Goal: Information Seeking & Learning: Compare options

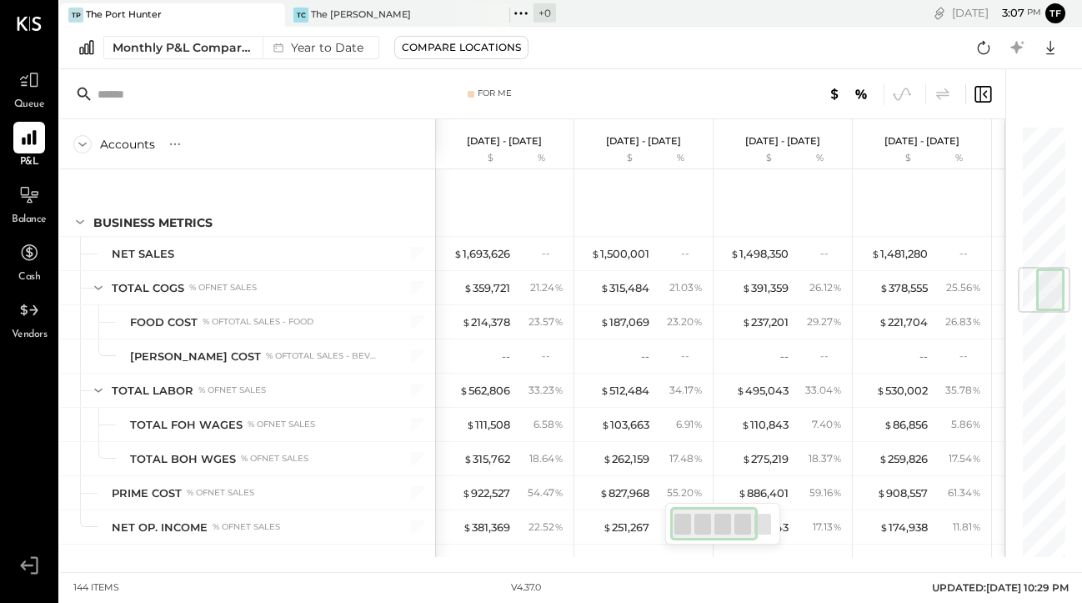
scroll to position [0, 1]
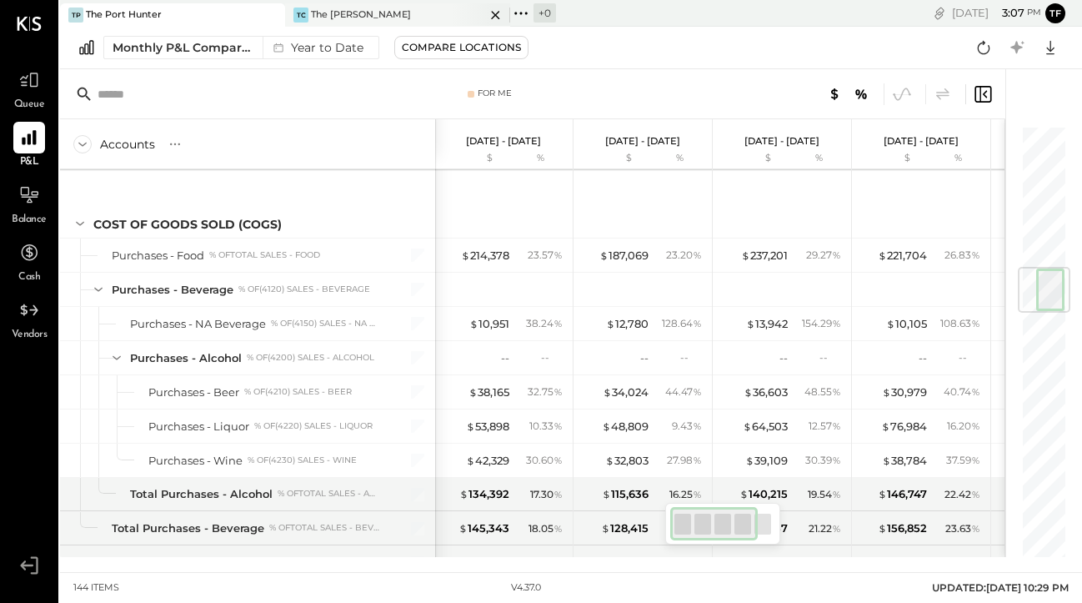
click at [371, 20] on div "The [PERSON_NAME]" at bounding box center [361, 14] width 100 height 13
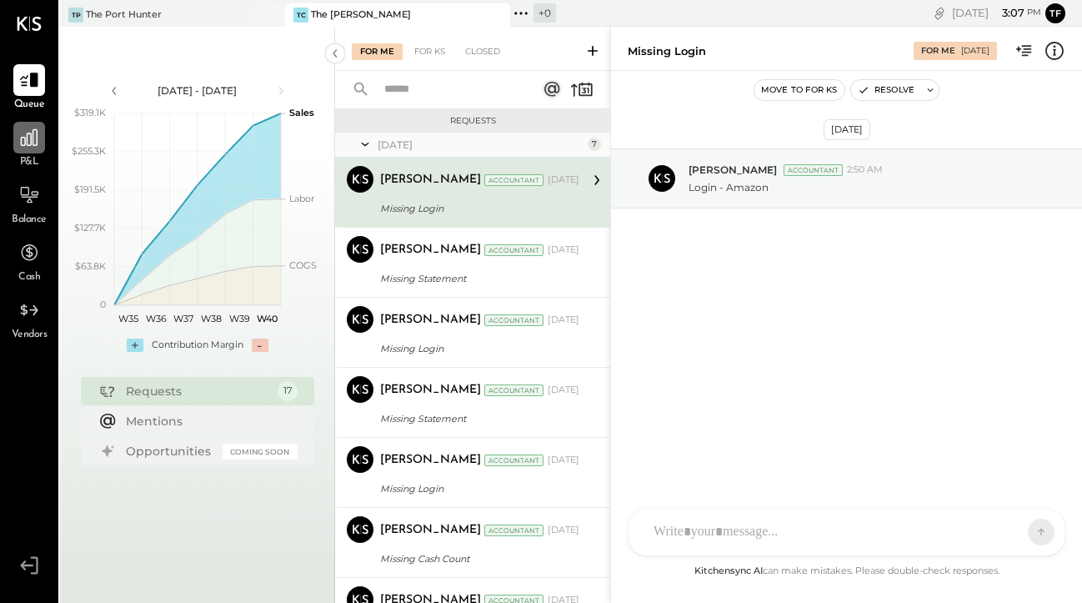
click at [31, 148] on icon at bounding box center [29, 138] width 22 height 22
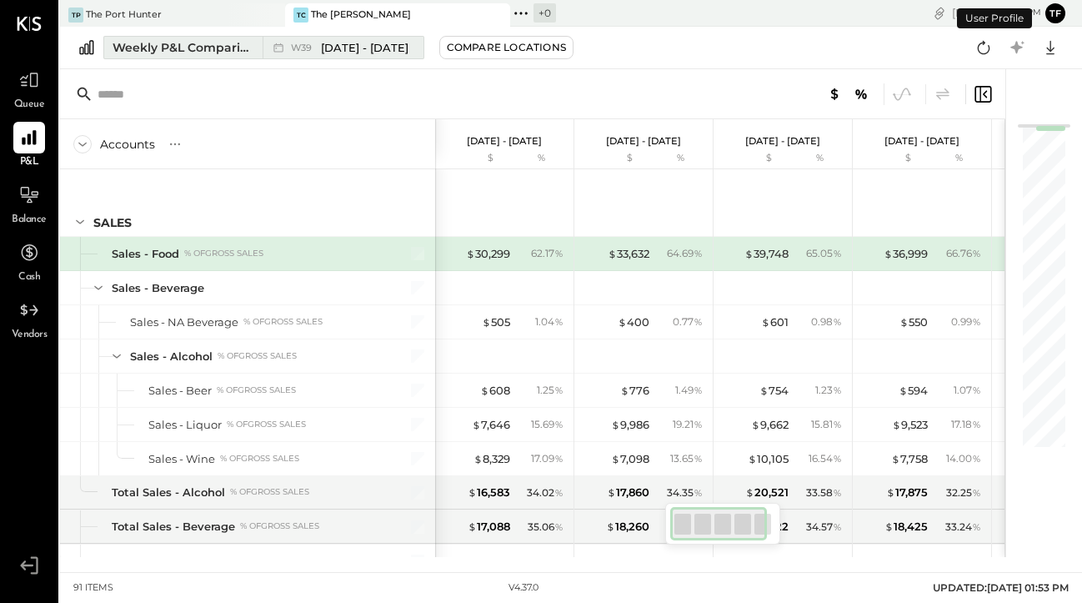
click at [211, 45] on div "Weekly P&L Comparison" at bounding box center [183, 47] width 140 height 17
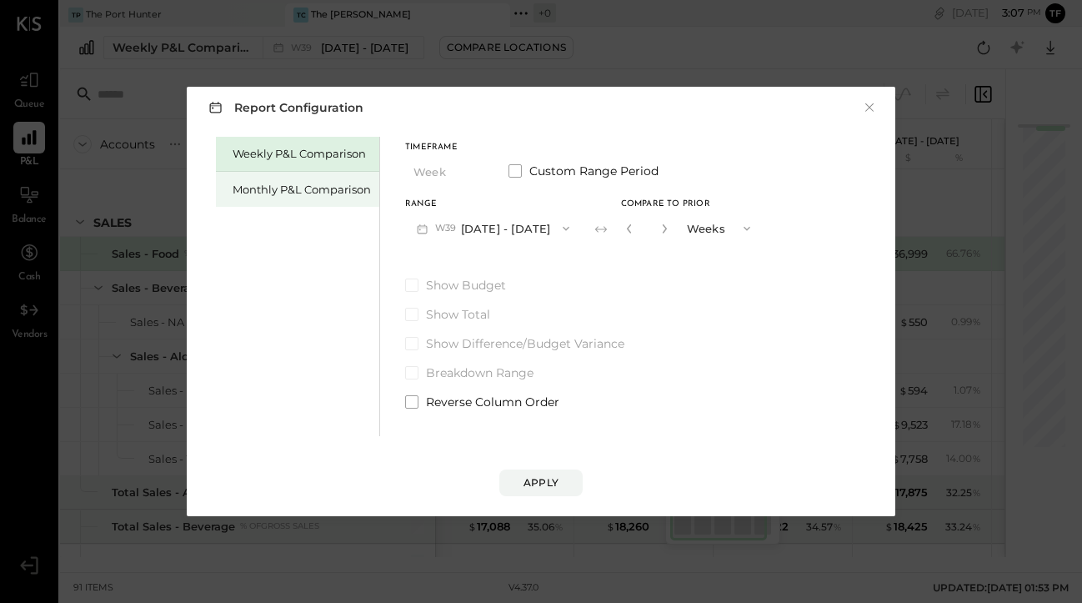
click at [293, 184] on div "Monthly P&L Comparison" at bounding box center [302, 190] width 138 height 16
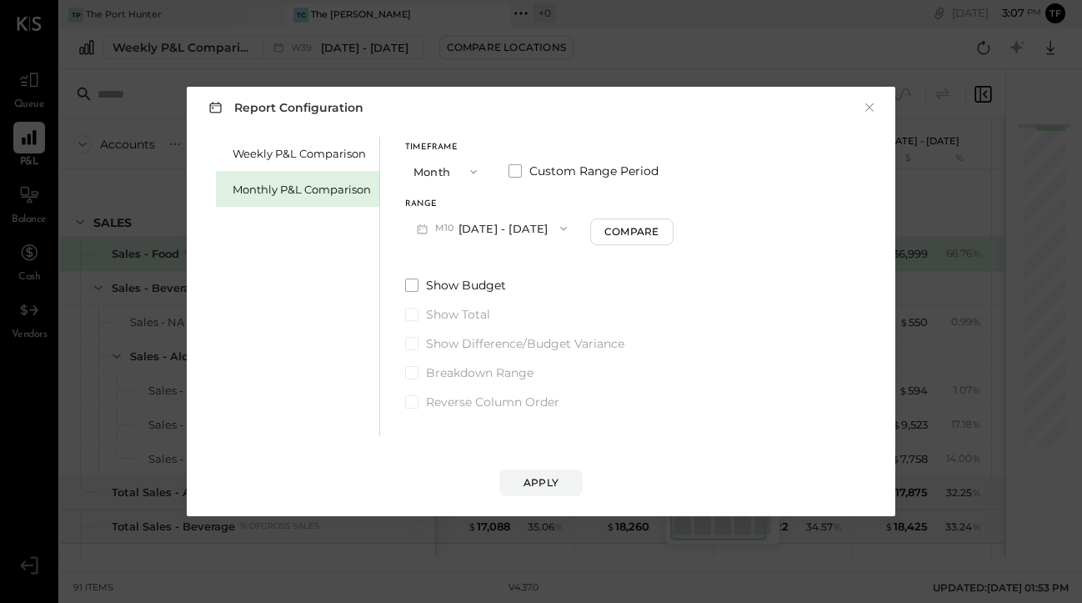
click at [467, 172] on icon "button" at bounding box center [473, 171] width 13 height 13
click at [452, 223] on div "YTD" at bounding box center [447, 231] width 82 height 30
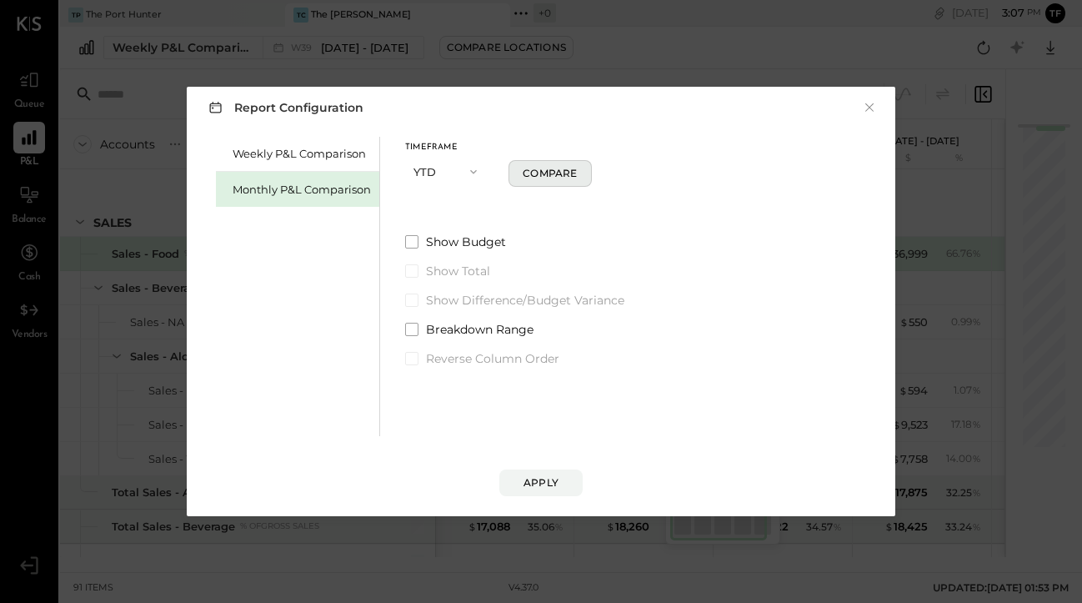
click at [549, 177] on div "Compare" at bounding box center [550, 173] width 54 height 14
click at [411, 301] on span at bounding box center [411, 299] width 13 height 13
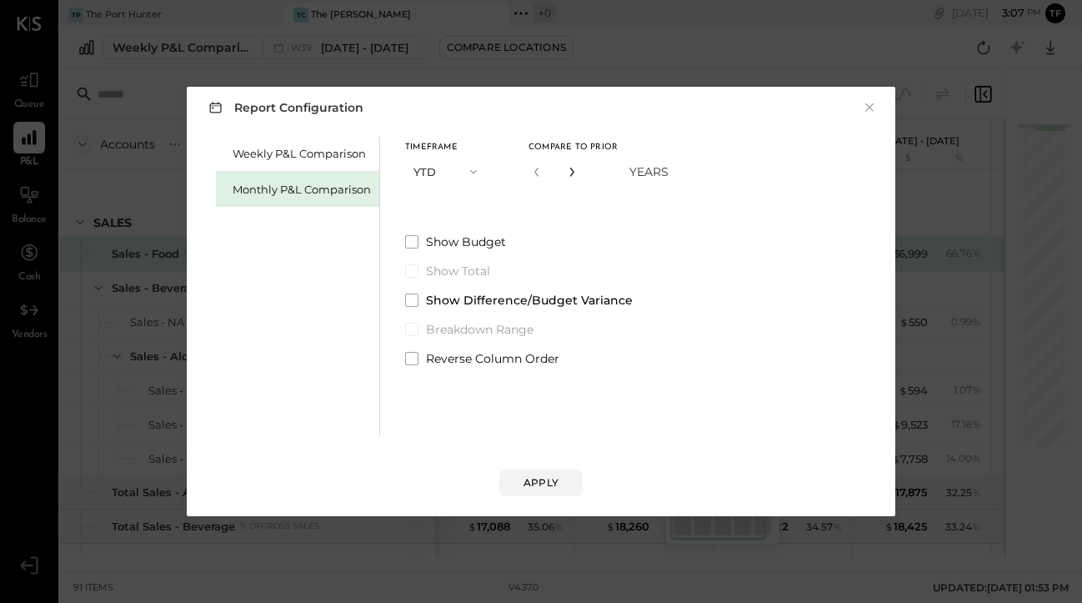
click at [574, 168] on icon "button" at bounding box center [572, 172] width 10 height 10
click at [537, 172] on icon "button" at bounding box center [537, 172] width 10 height 10
type input "*"
click at [535, 479] on div "Apply" at bounding box center [541, 482] width 35 height 14
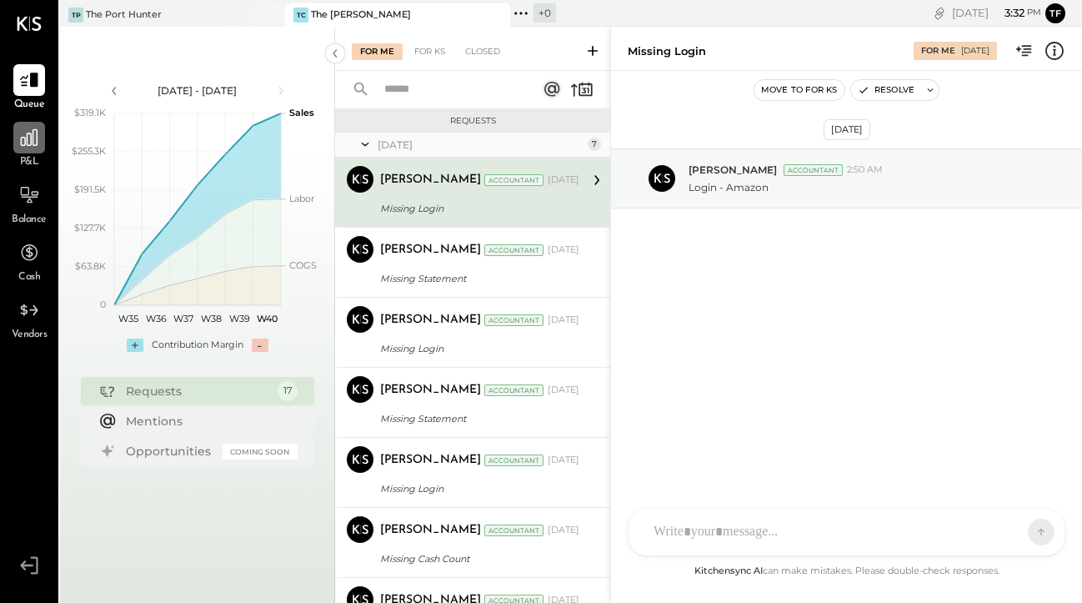
click at [32, 145] on icon at bounding box center [29, 138] width 22 height 22
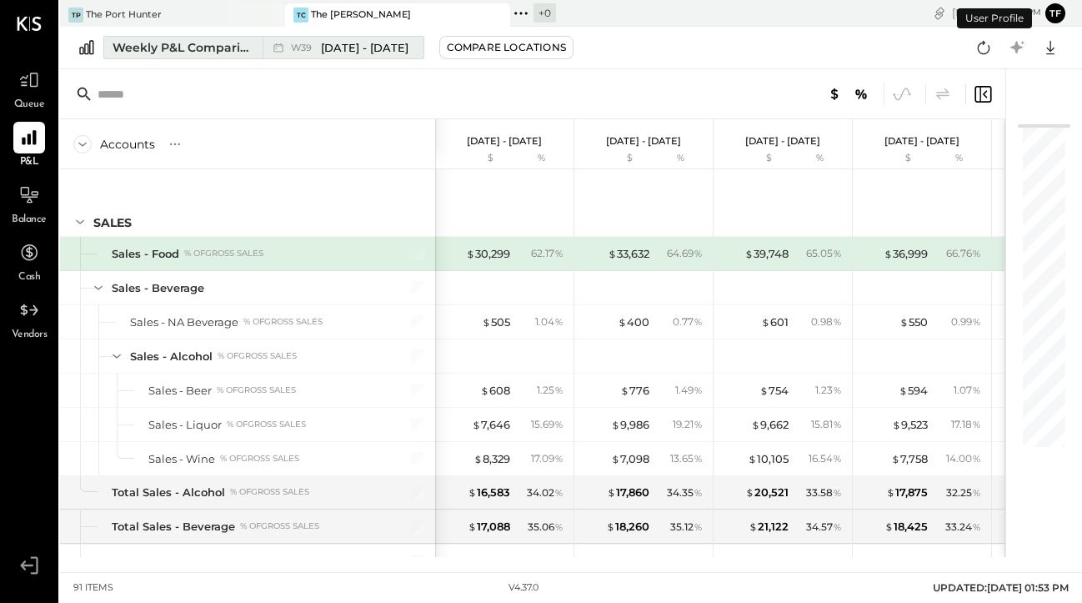
click at [378, 45] on span "[DATE] - [DATE]" at bounding box center [365, 48] width 88 height 16
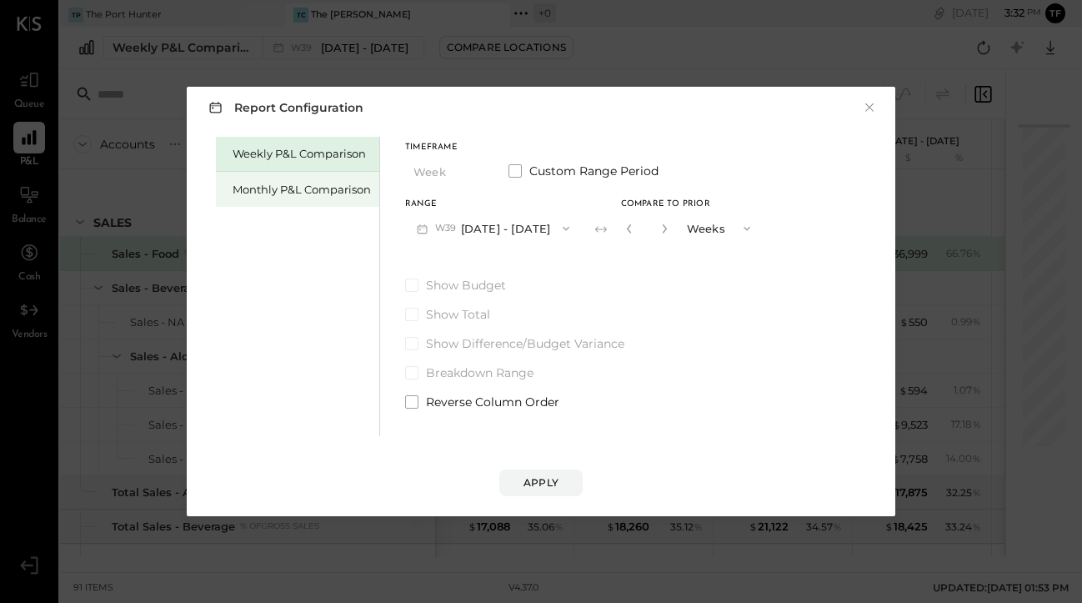
click at [358, 191] on div "Monthly P&L Comparison" at bounding box center [302, 190] width 138 height 16
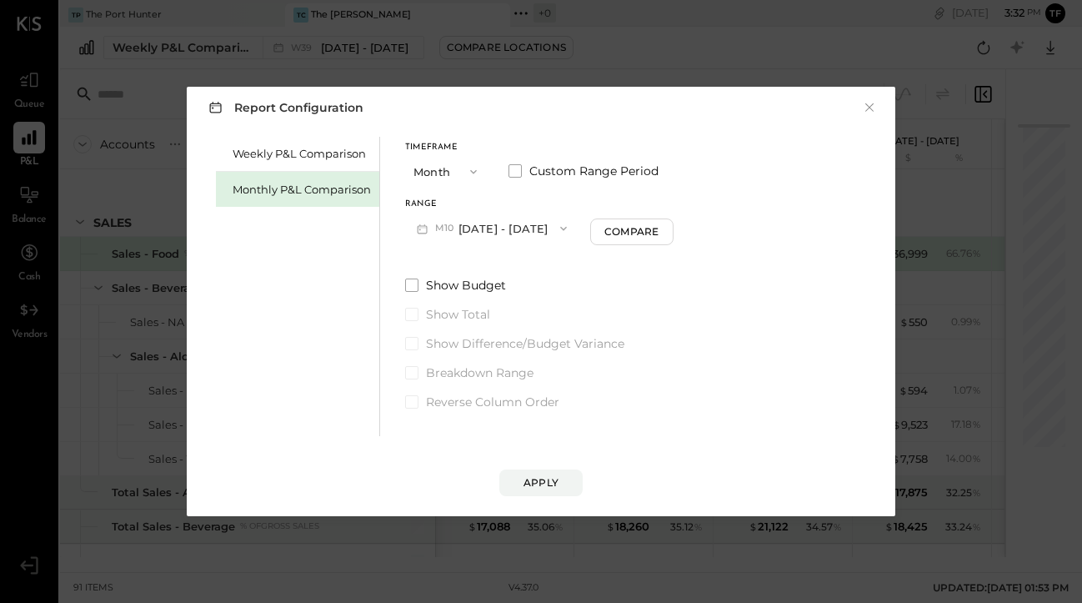
click at [471, 169] on icon "button" at bounding box center [473, 171] width 13 height 13
click at [471, 169] on div "Month" at bounding box center [447, 172] width 82 height 30
click at [618, 231] on div "Compare" at bounding box center [631, 231] width 54 height 14
click at [657, 229] on button "button" at bounding box center [661, 228] width 13 height 18
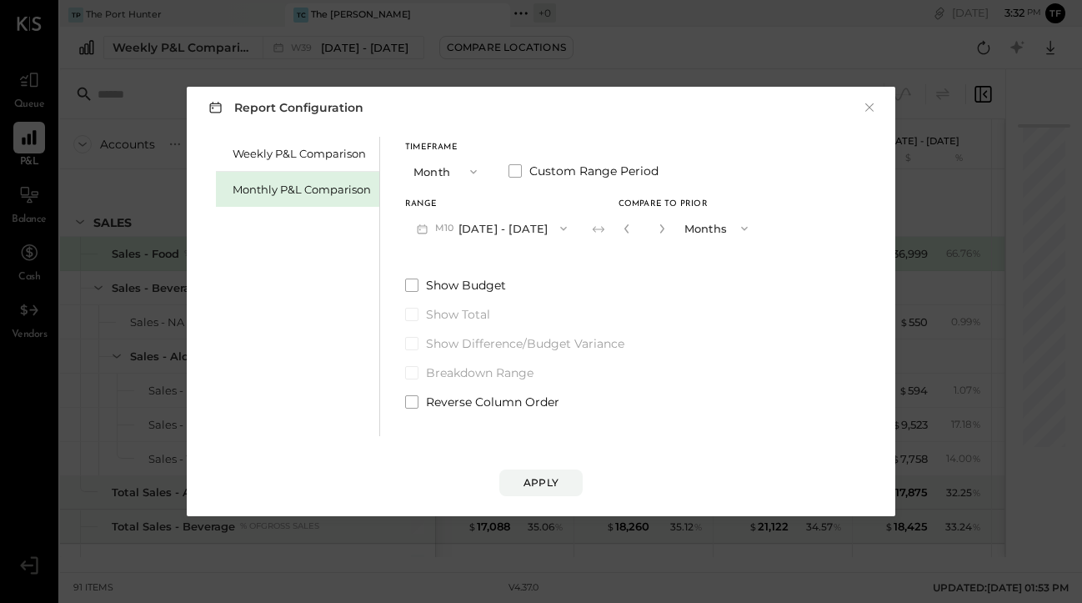
click at [657, 229] on button "button" at bounding box center [661, 228] width 13 height 18
click at [557, 228] on icon "button" at bounding box center [563, 228] width 13 height 13
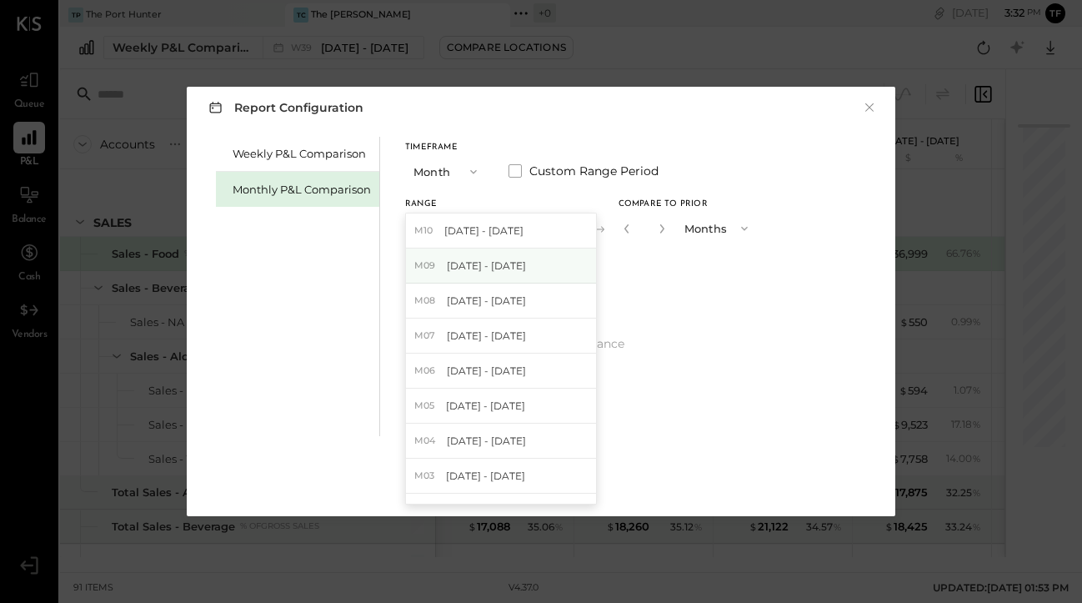
click at [549, 263] on div "M09 [DATE] - [DATE]" at bounding box center [501, 265] width 190 height 35
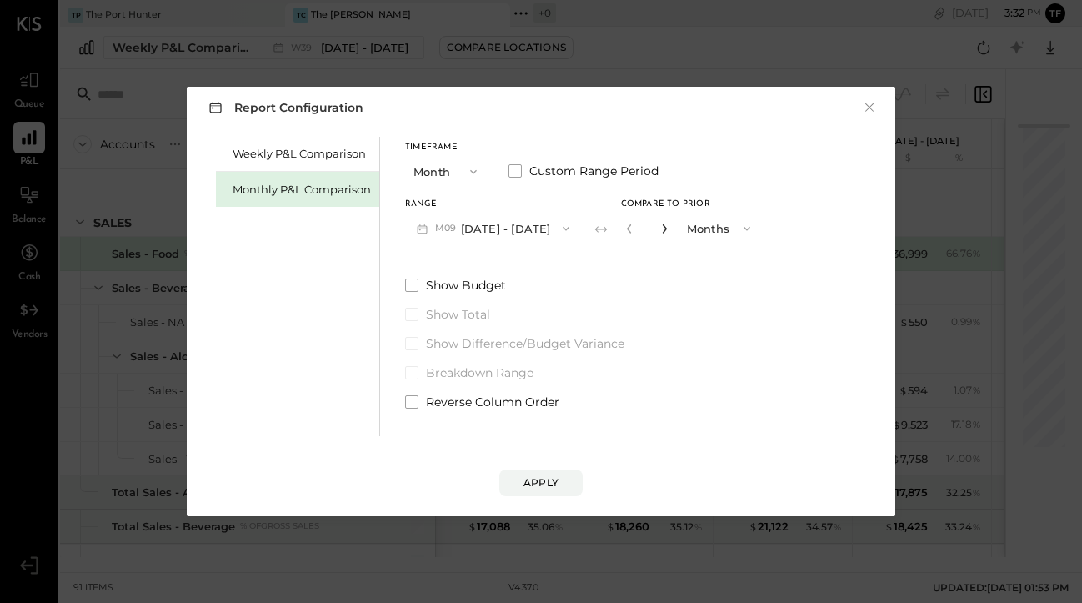
click at [660, 224] on icon "button" at bounding box center [664, 228] width 10 height 10
type input "*"
click at [553, 479] on div "Apply" at bounding box center [541, 482] width 35 height 14
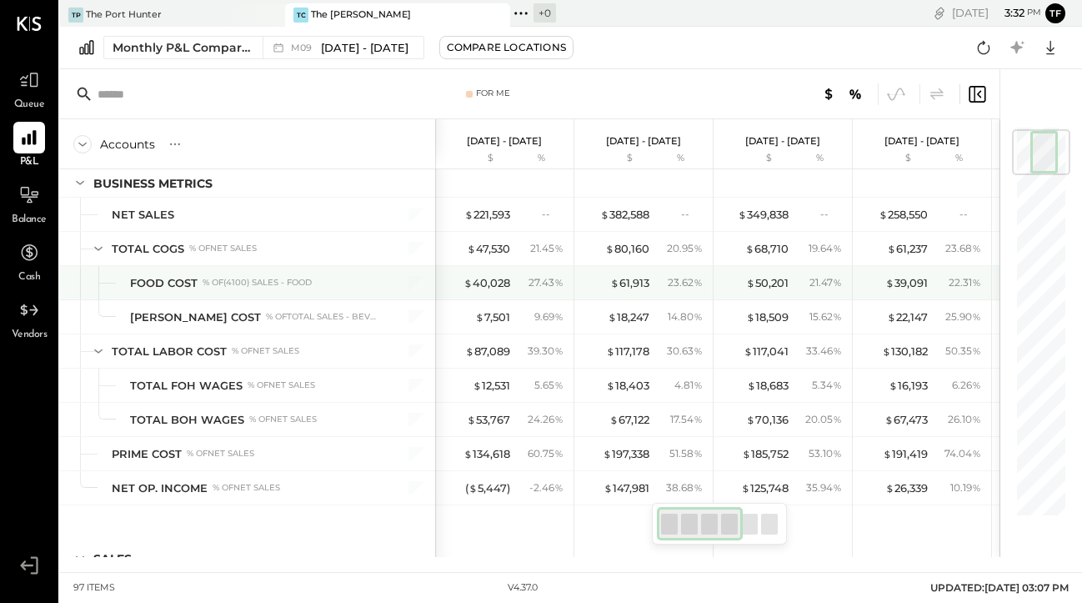
scroll to position [0, 3]
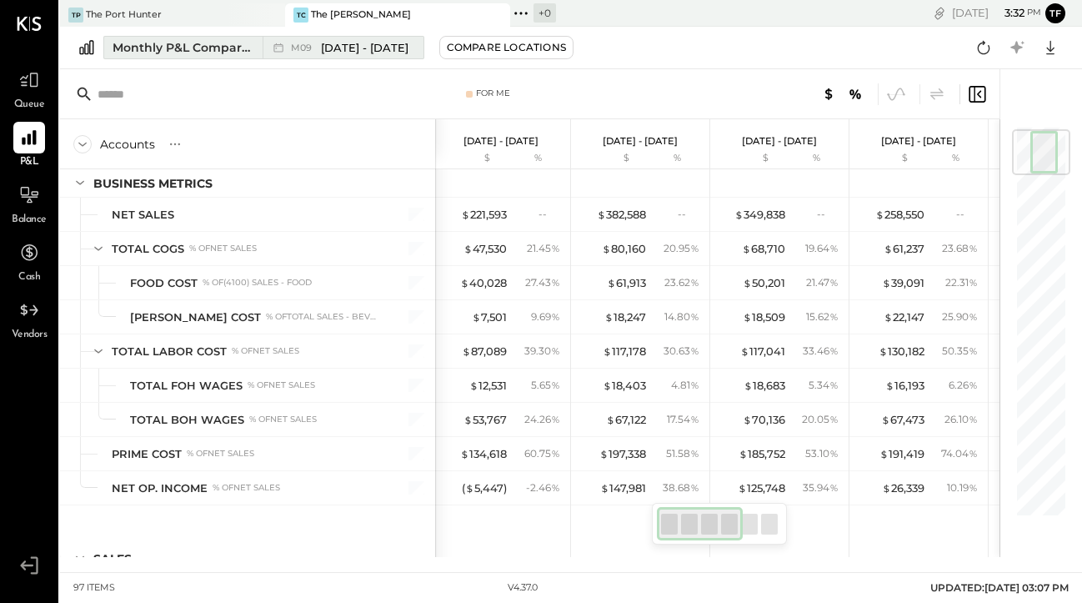
click at [384, 52] on span "[DATE] - [DATE]" at bounding box center [365, 48] width 88 height 16
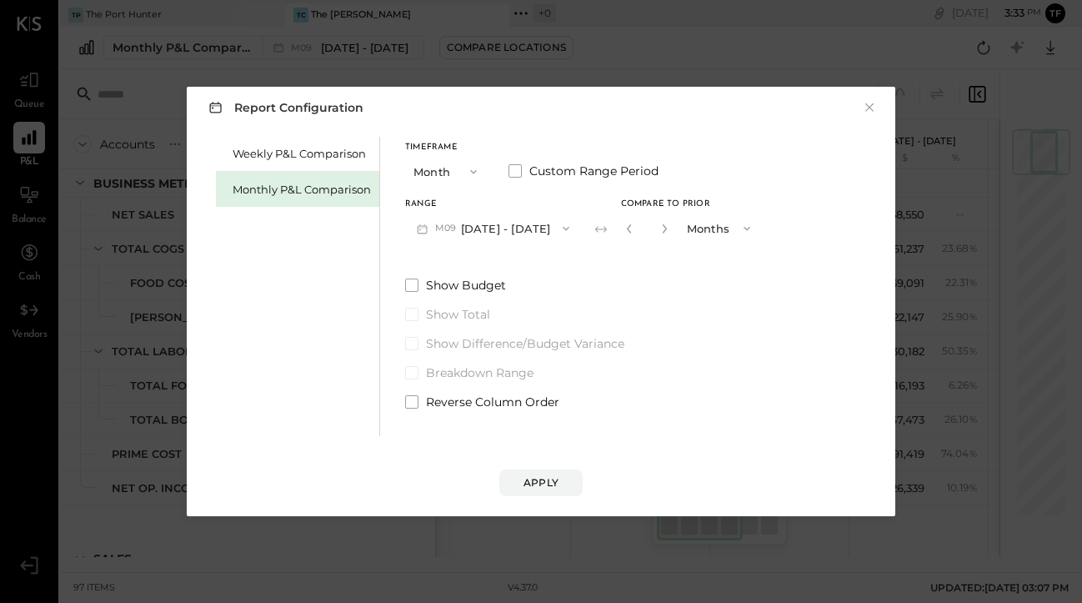
click at [467, 170] on icon "button" at bounding box center [473, 171] width 13 height 13
click at [467, 170] on div "Month" at bounding box center [447, 172] width 82 height 30
click at [516, 163] on label "Custom Range Period" at bounding box center [584, 171] width 150 height 17
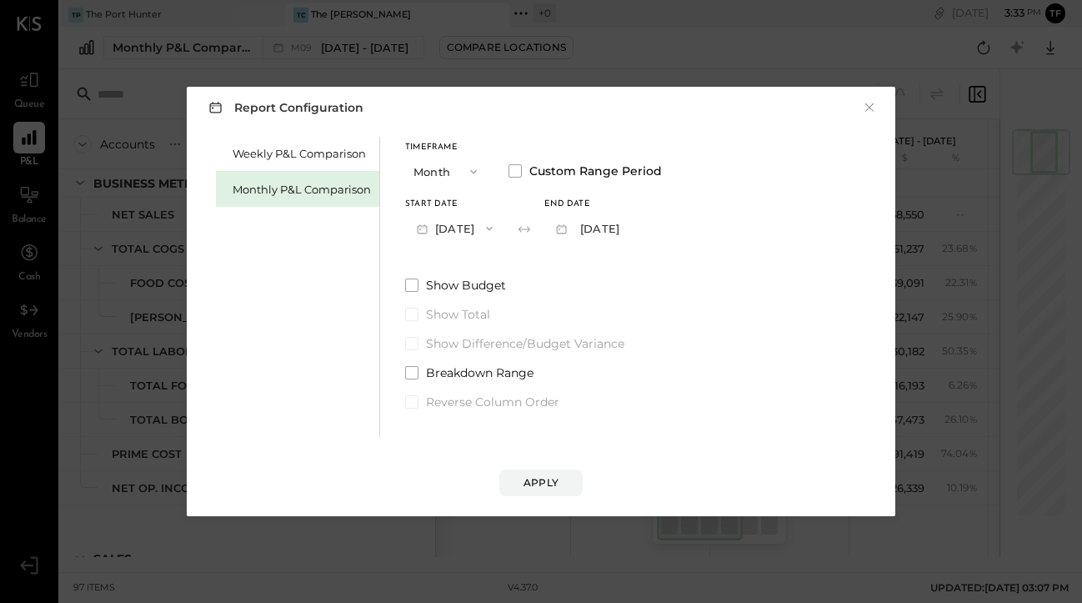
click at [540, 131] on div "Report Configuration × Weekly P&L Comparison Monthly P&L Comparison Timeframe M…" at bounding box center [541, 301] width 709 height 429
click at [450, 162] on button "Month" at bounding box center [446, 171] width 83 height 31
click at [487, 140] on div "Timeframe Month Month Quarter YTD Year Custom Range Period Start Date Oct 1, 20…" at bounding box center [533, 273] width 257 height 273
click at [465, 172] on span "button" at bounding box center [470, 171] width 22 height 13
click at [465, 172] on div "Month" at bounding box center [447, 172] width 82 height 30
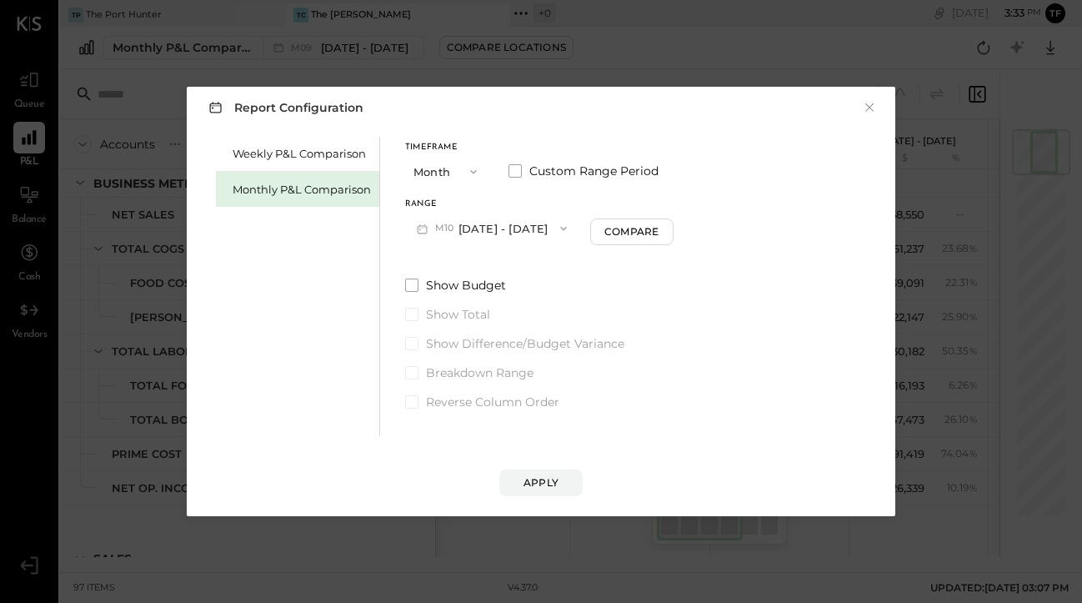
click at [487, 230] on button "M10 Oct 1 - 31, 2025" at bounding box center [491, 228] width 173 height 31
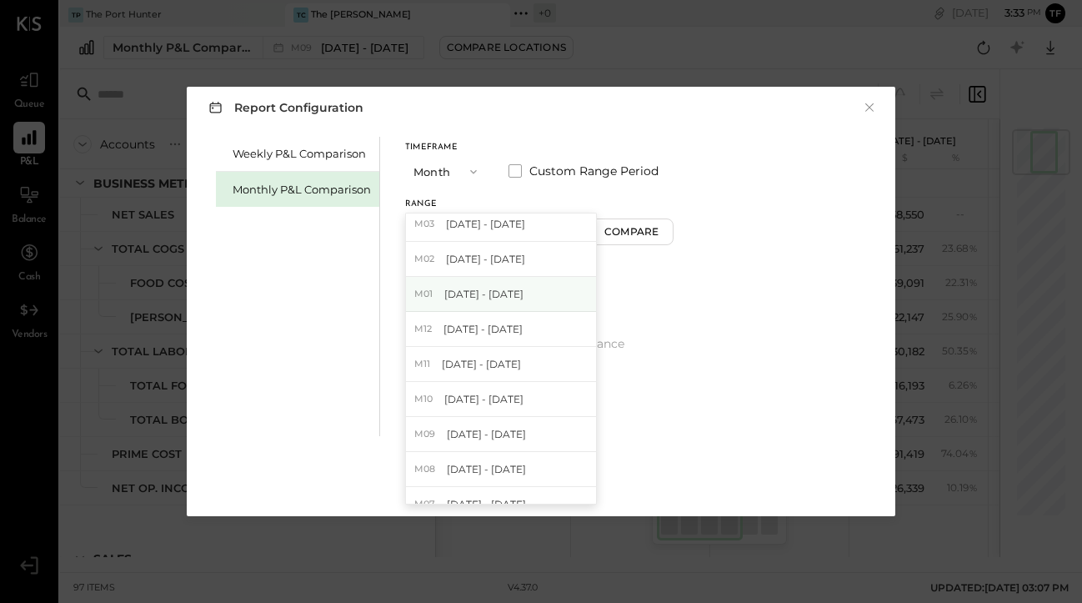
scroll to position [269, 0]
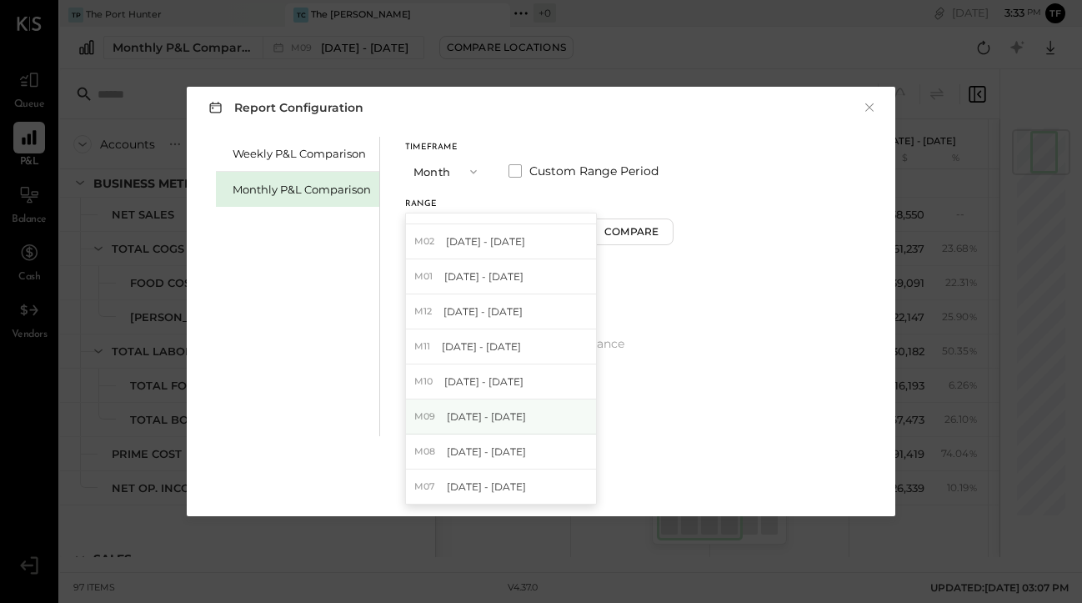
click at [534, 415] on div "M09 Sep 1 - 30, 2024" at bounding box center [501, 416] width 190 height 35
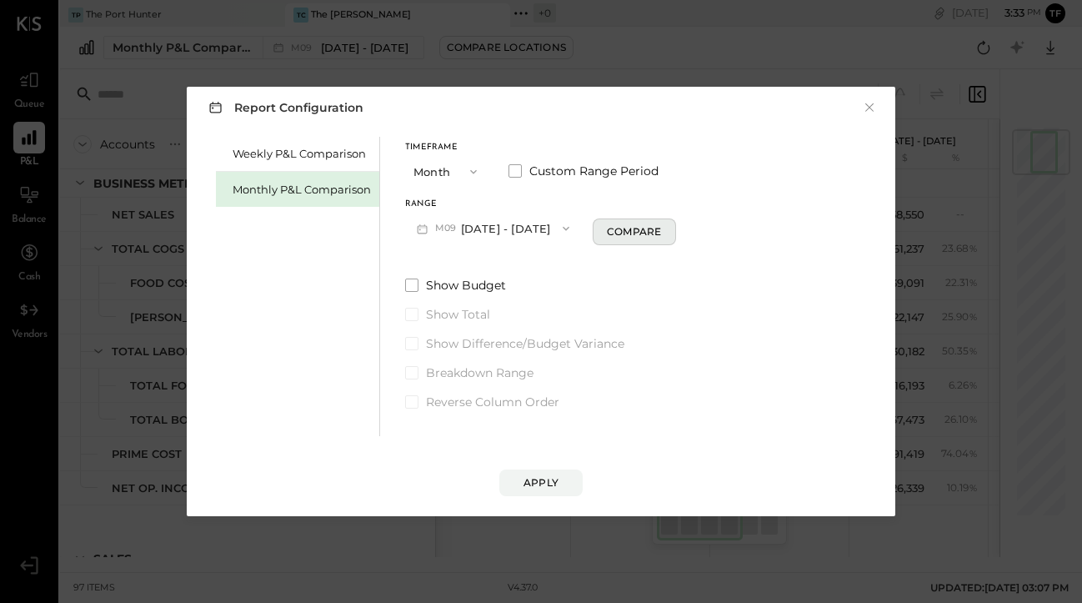
click at [613, 224] on div "Compare" at bounding box center [634, 231] width 54 height 14
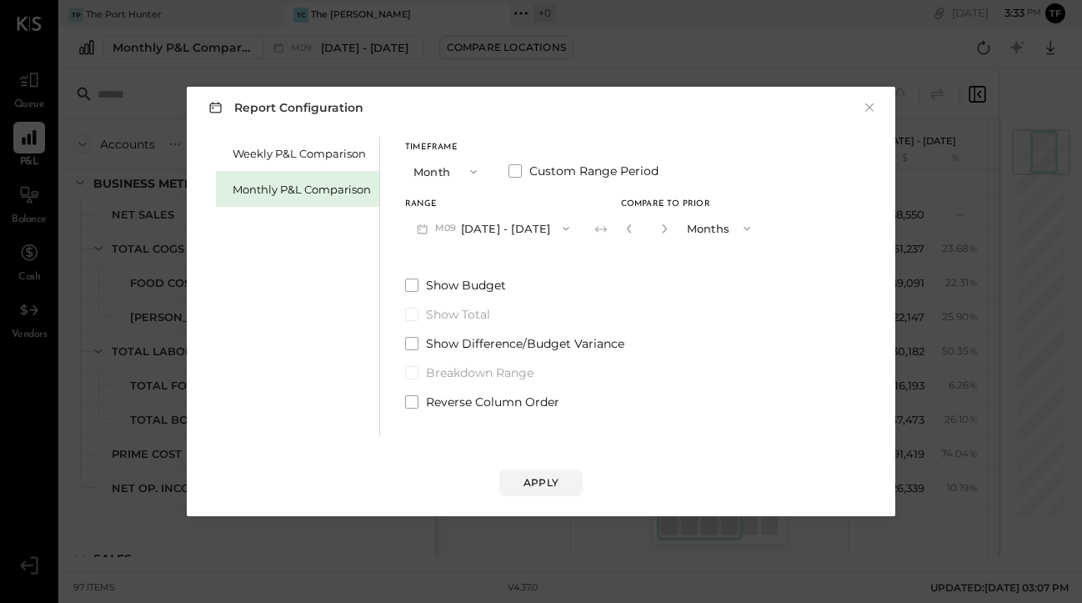
click at [659, 221] on button "button" at bounding box center [664, 228] width 13 height 18
type input "*"
click at [543, 476] on div "Apply" at bounding box center [541, 482] width 35 height 14
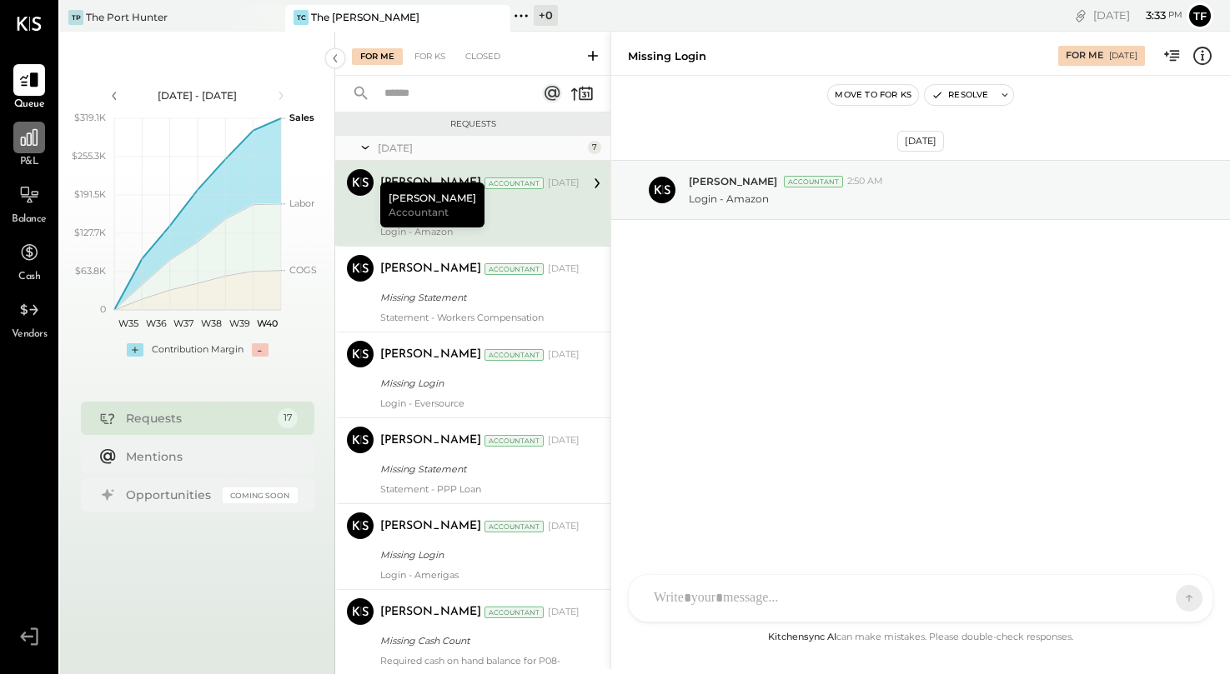
click at [41, 150] on div at bounding box center [29, 138] width 32 height 32
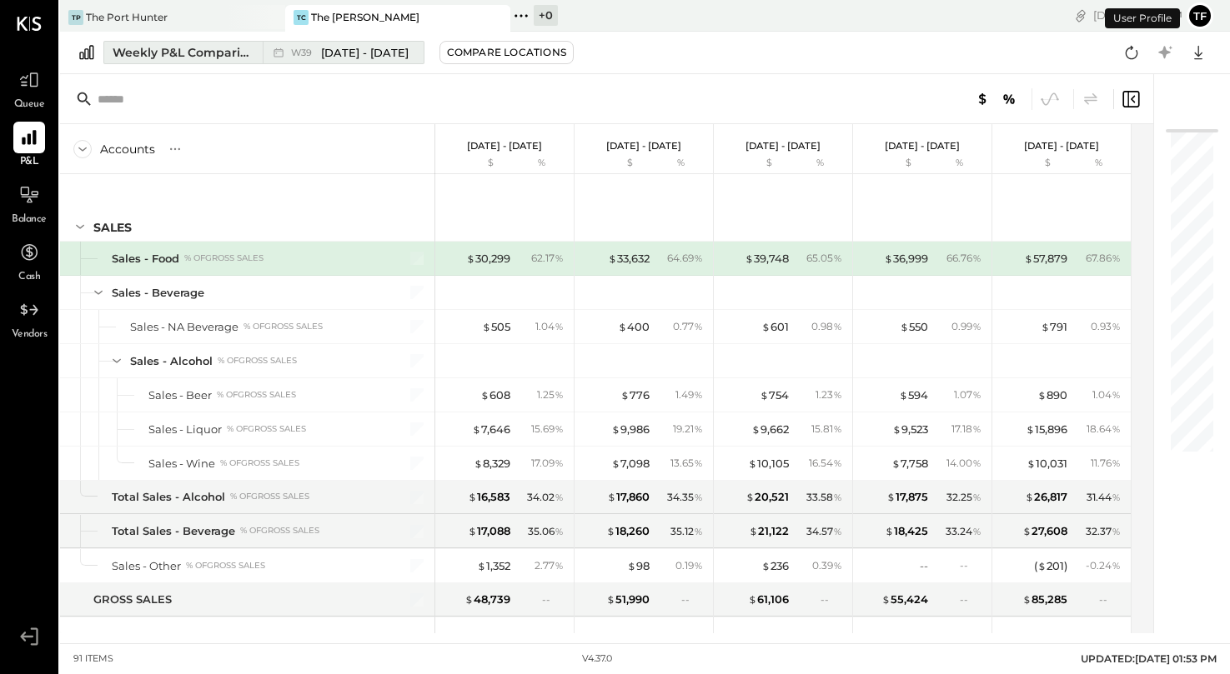
click at [368, 49] on span "[DATE] - [DATE]" at bounding box center [365, 53] width 88 height 16
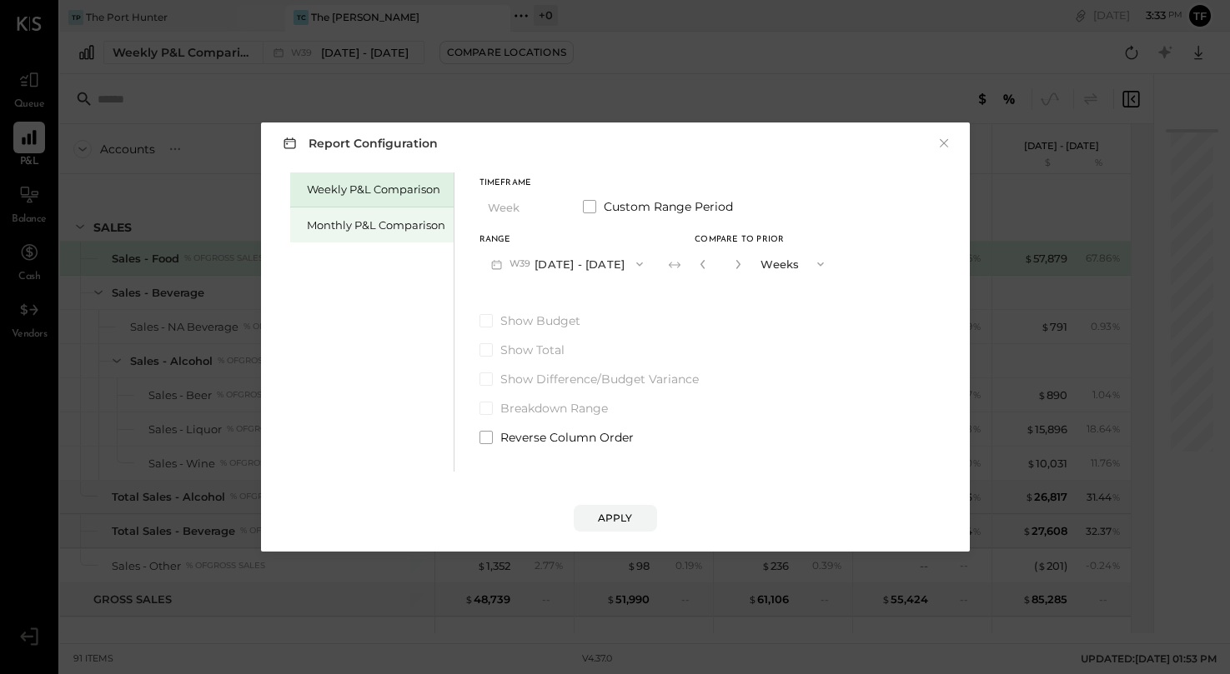
click at [417, 232] on div "Monthly P&L Comparison" at bounding box center [376, 226] width 138 height 16
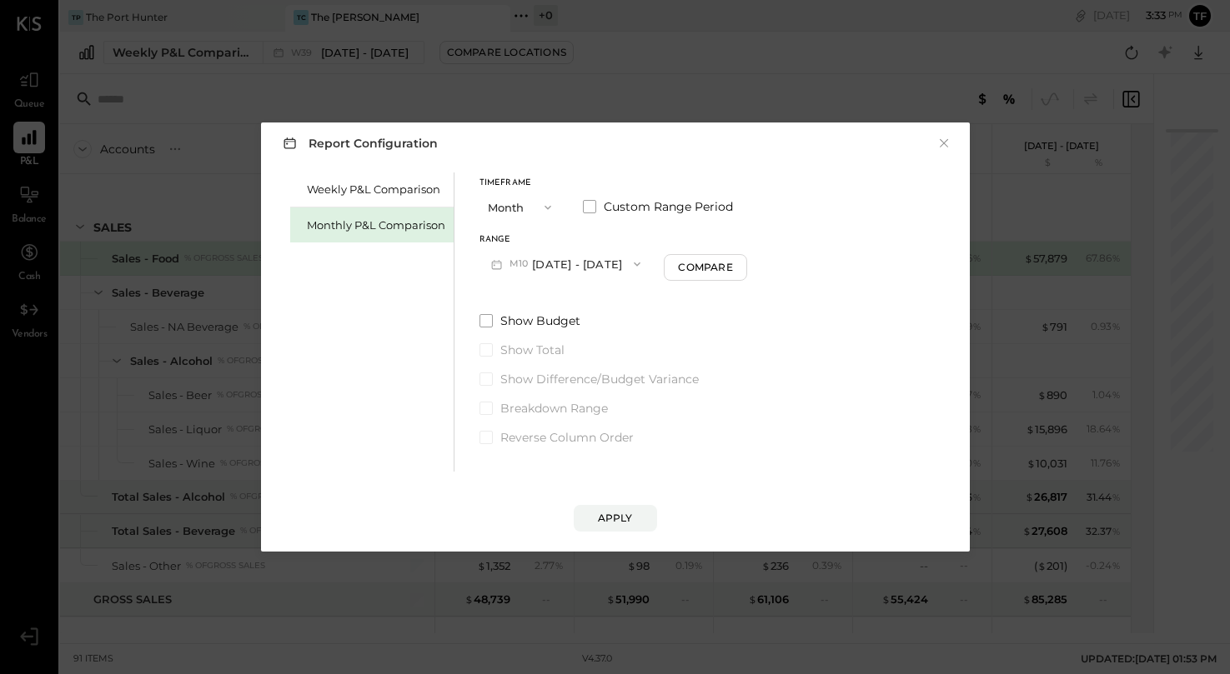
click at [554, 207] on button "Month" at bounding box center [520, 207] width 83 height 31
click at [618, 243] on div "Range" at bounding box center [565, 240] width 173 height 8
click at [622, 262] on span "button" at bounding box center [633, 264] width 22 height 13
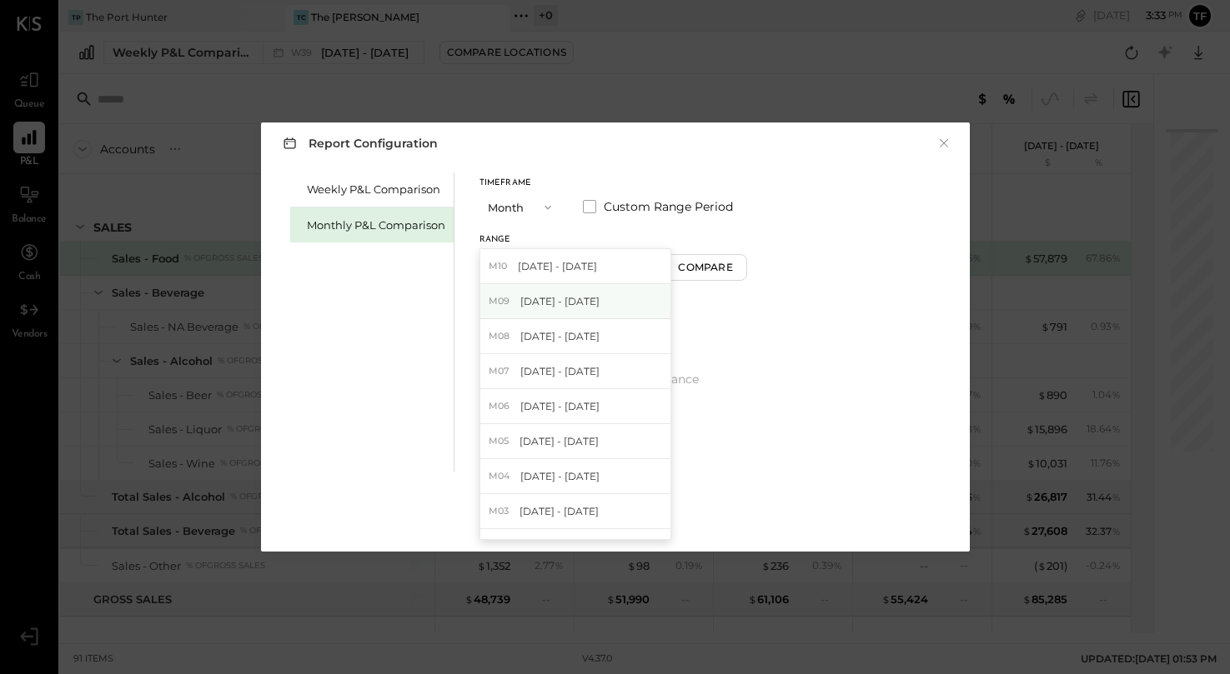
click at [628, 308] on div "M09 [DATE] - [DATE]" at bounding box center [575, 301] width 190 height 35
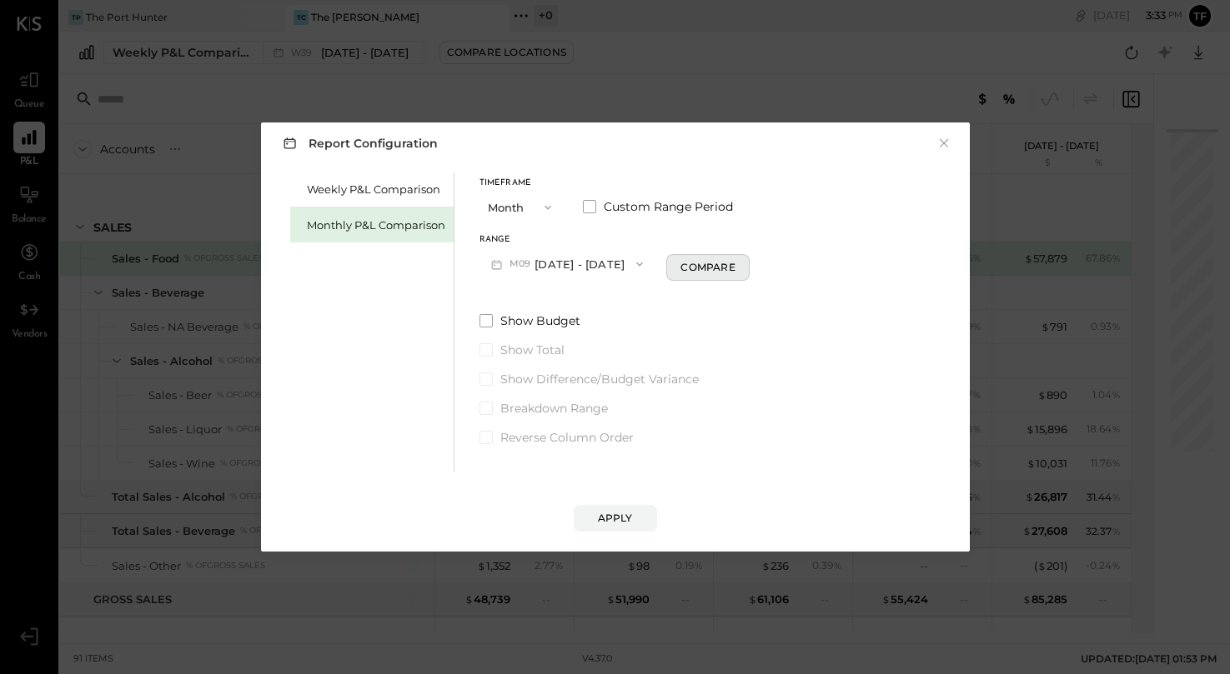
click at [710, 272] on div "Compare" at bounding box center [707, 267] width 54 height 14
click at [736, 266] on icon "button" at bounding box center [738, 264] width 4 height 9
type input "*"
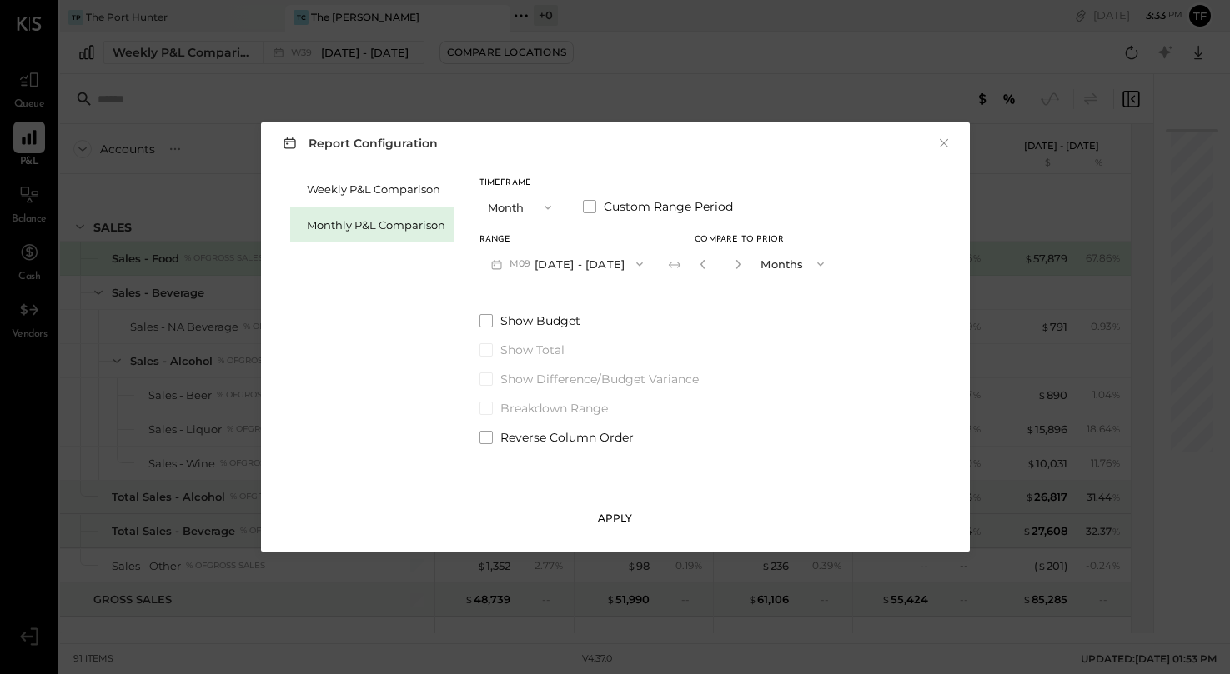
click at [614, 516] on div "Apply" at bounding box center [615, 518] width 35 height 14
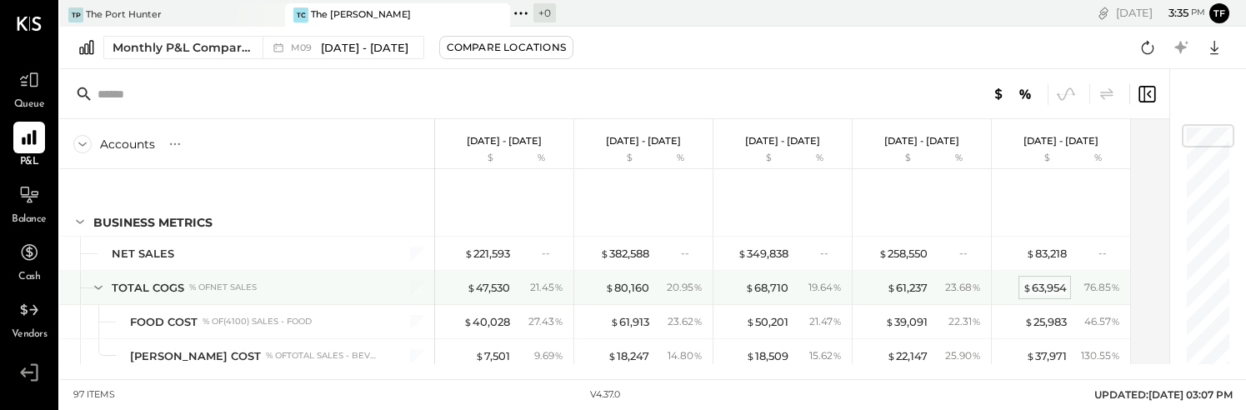
click at [1051, 288] on div "$ 63,954" at bounding box center [1045, 288] width 44 height 16
